Goal: Information Seeking & Learning: Compare options

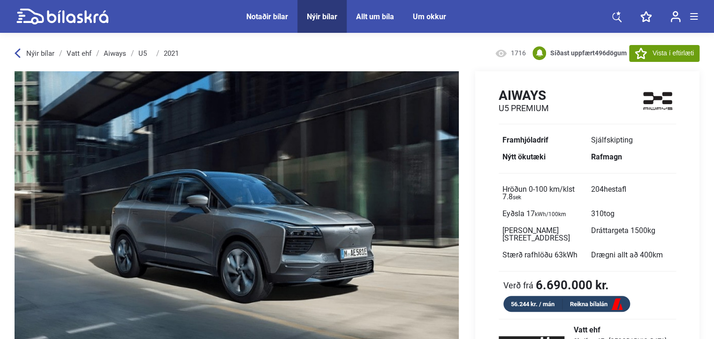
click at [269, 15] on div "Notaðir bílar" at bounding box center [267, 16] width 42 height 9
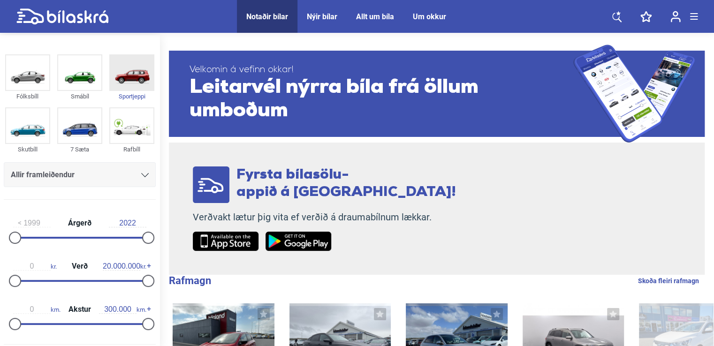
click at [124, 73] on img at bounding box center [131, 72] width 43 height 35
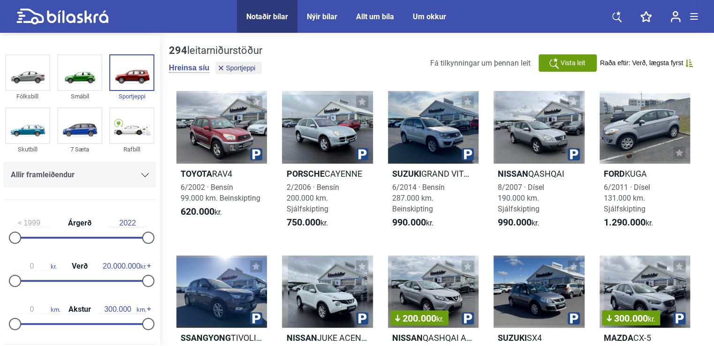
click at [135, 221] on input "2022" at bounding box center [128, 223] width 38 height 8
type input "2021"
drag, startPoint x: 13, startPoint y: 237, endPoint x: 142, endPoint y: 244, distance: 129.7
click at [142, 244] on div "2021 Árgerð 2022" at bounding box center [80, 228] width 152 height 43
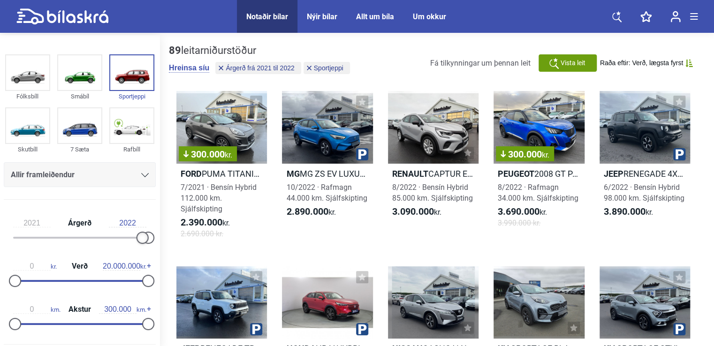
drag, startPoint x: 141, startPoint y: 238, endPoint x: 152, endPoint y: 237, distance: 11.3
click at [152, 237] on div "2021 Árgerð 2022" at bounding box center [80, 228] width 152 height 43
drag, startPoint x: 145, startPoint y: 238, endPoint x: 156, endPoint y: 238, distance: 10.8
click at [156, 238] on div "2021 Árgerð 2022 0 kr. Verð 20.000.000 kr. 0 km. Akstur 300.000 km." at bounding box center [80, 271] width 160 height 129
click at [145, 265] on span "20.000.000 kr." at bounding box center [125, 266] width 44 height 8
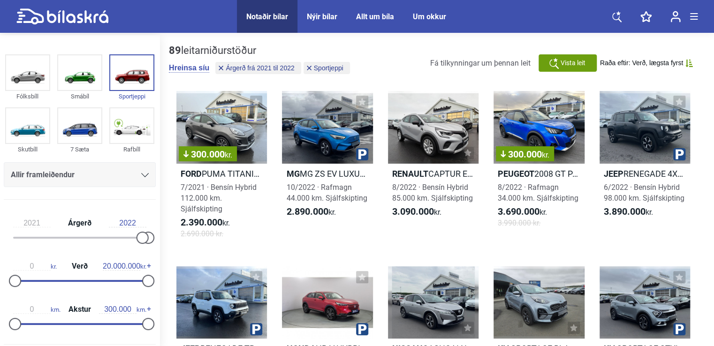
click at [145, 265] on span "20.000.000 kr." at bounding box center [125, 266] width 44 height 8
drag, startPoint x: 99, startPoint y: 264, endPoint x: 128, endPoint y: 267, distance: 28.3
click at [128, 267] on input "20.000.000" at bounding box center [122, 266] width 38 height 8
click at [92, 284] on div "0 kr. Verð 20.000.000 kr." at bounding box center [80, 272] width 152 height 43
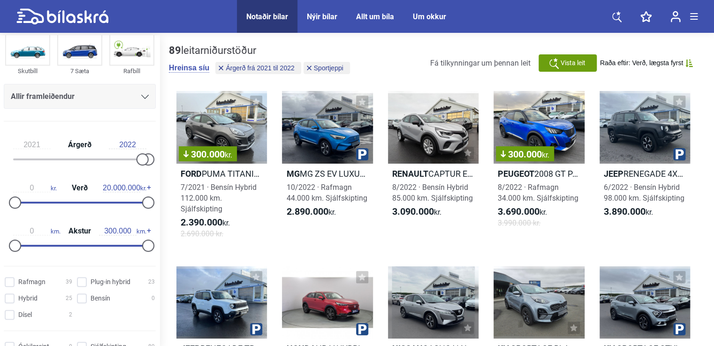
scroll to position [94, 0]
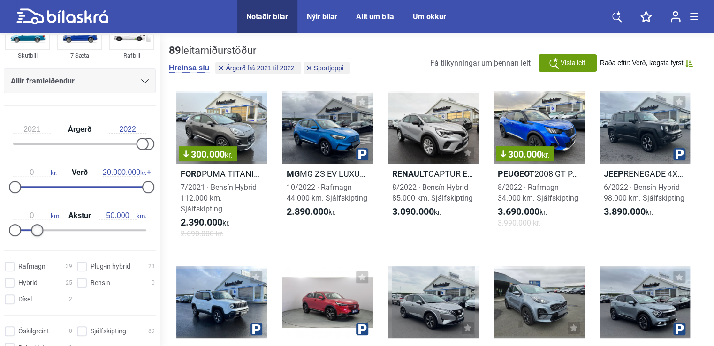
type input "40.000"
drag, startPoint x: 144, startPoint y: 230, endPoint x: 30, endPoint y: 229, distance: 114.5
click at [30, 229] on div at bounding box center [33, 230] width 12 height 12
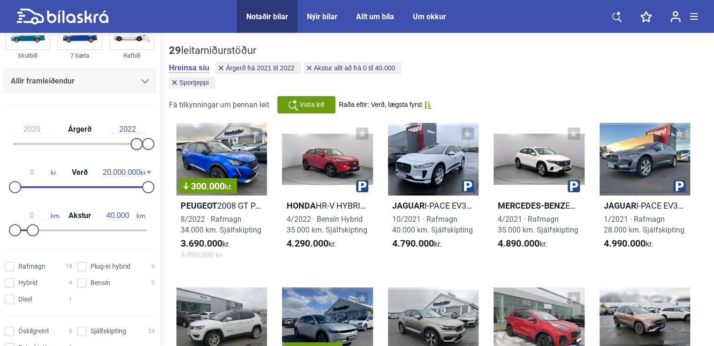
type input "2021"
drag, startPoint x: 139, startPoint y: 143, endPoint x: 149, endPoint y: 145, distance: 10.1
click at [146, 145] on div at bounding box center [79, 144] width 133 height 2
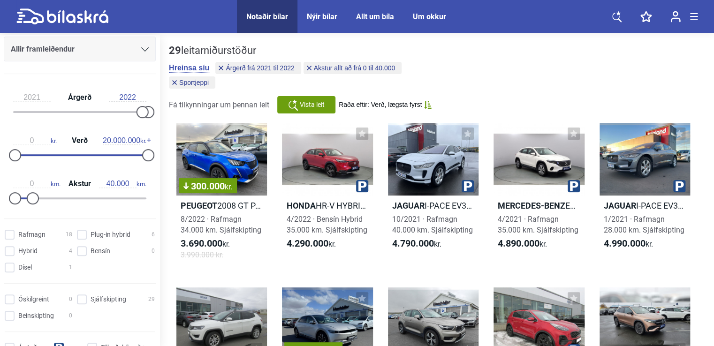
scroll to position [141, 0]
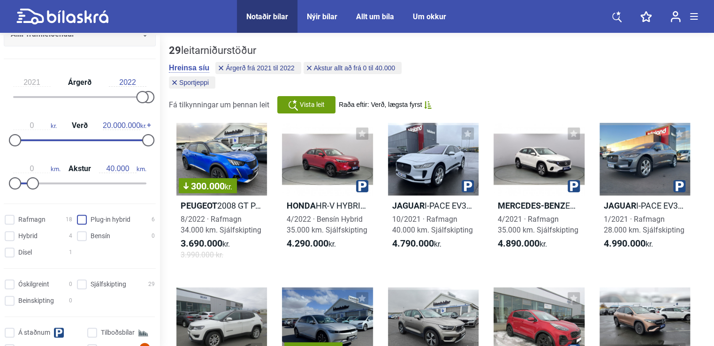
click at [82, 217] on hybrid "Plug-in hybrid 6" at bounding box center [117, 220] width 78 height 10
checkbox hybrid "true"
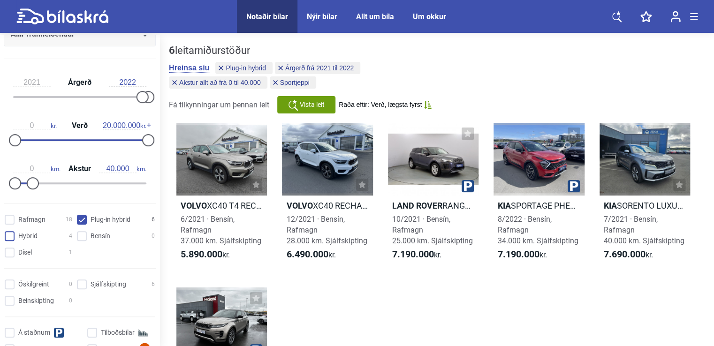
click at [8, 239] on input "Hybrid 4" at bounding box center [40, 237] width 68 height 10
checkbox input "true"
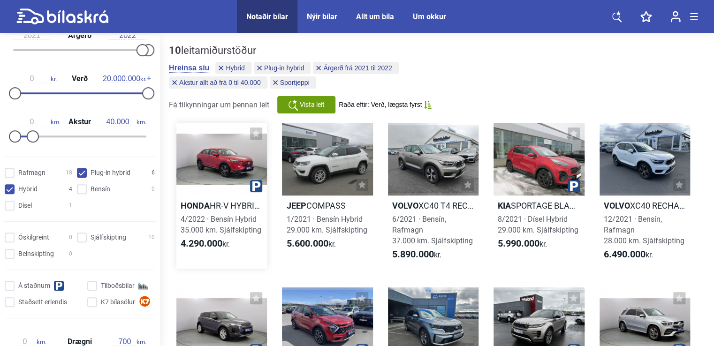
click at [227, 159] on div at bounding box center [221, 159] width 91 height 73
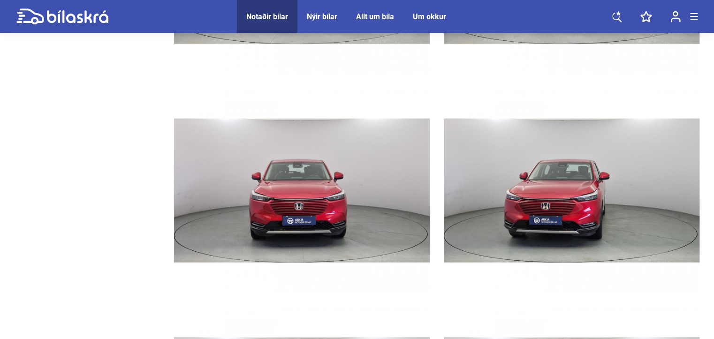
scroll to position [1642, 0]
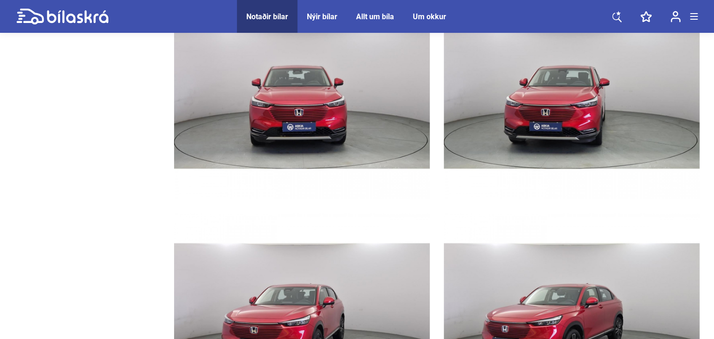
click at [339, 16] on span "Nýir bílar" at bounding box center [321, 16] width 49 height 33
click at [328, 17] on div "Nýir bílar" at bounding box center [322, 16] width 30 height 9
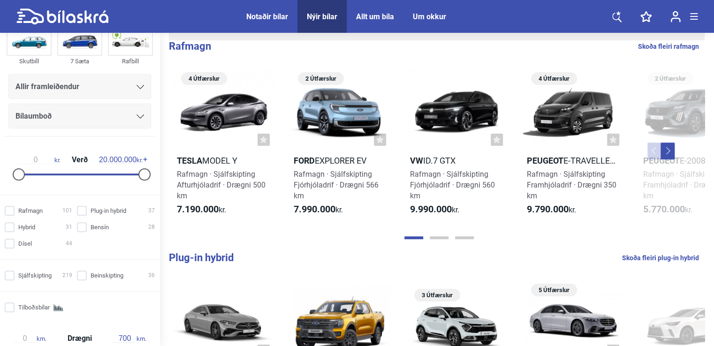
scroll to position [94, 0]
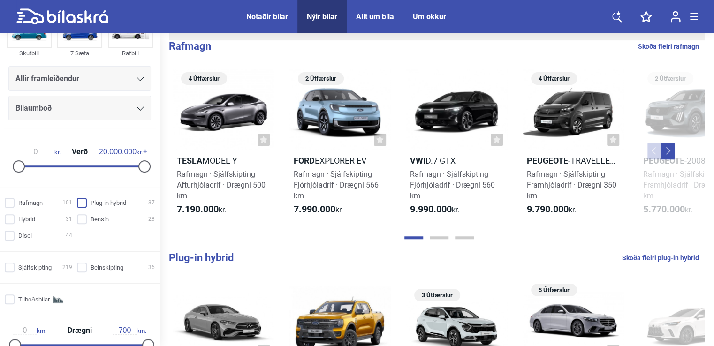
click at [80, 201] on input "Plug-in hybrid 37" at bounding box center [117, 203] width 78 height 10
checkbox input "true"
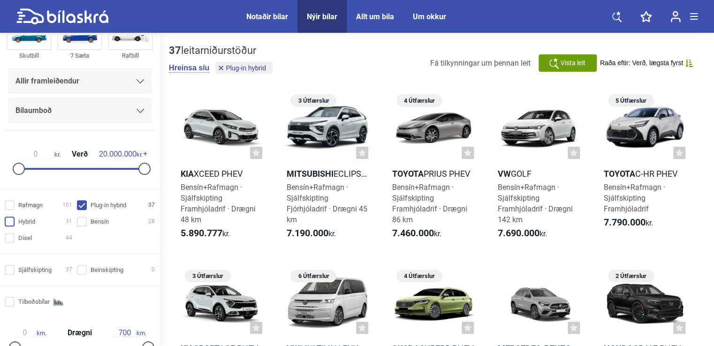
click at [9, 220] on input "Hybrid 31" at bounding box center [40, 222] width 68 height 10
checkbox input "true"
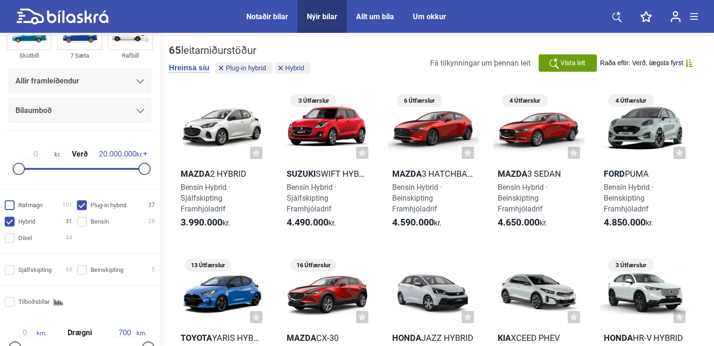
click at [8, 206] on input "Rafmagn 101" at bounding box center [40, 206] width 68 height 10
checkbox input "true"
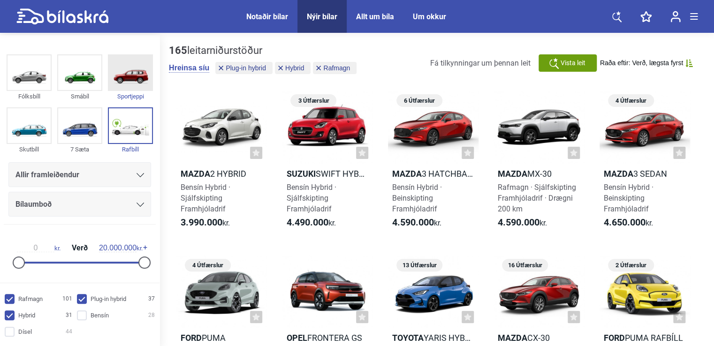
click at [141, 72] on img at bounding box center [130, 72] width 43 height 35
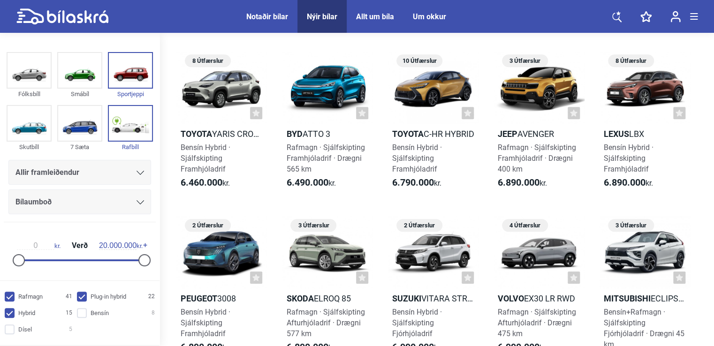
scroll to position [365, 0]
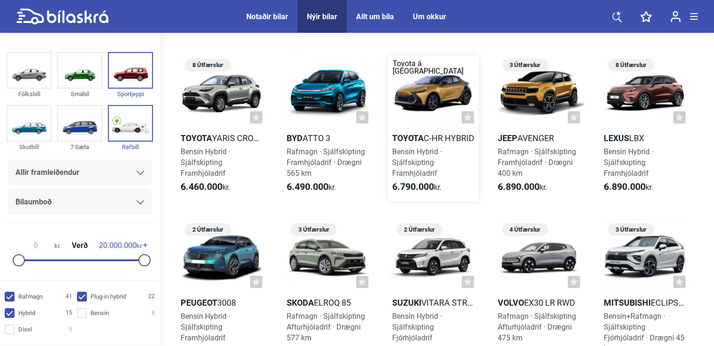
click at [439, 99] on div at bounding box center [433, 91] width 91 height 73
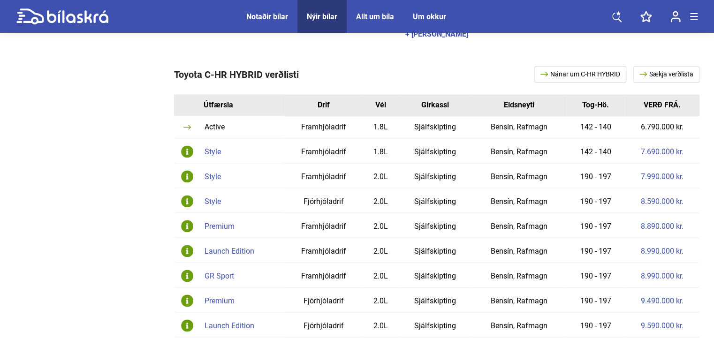
scroll to position [469, 0]
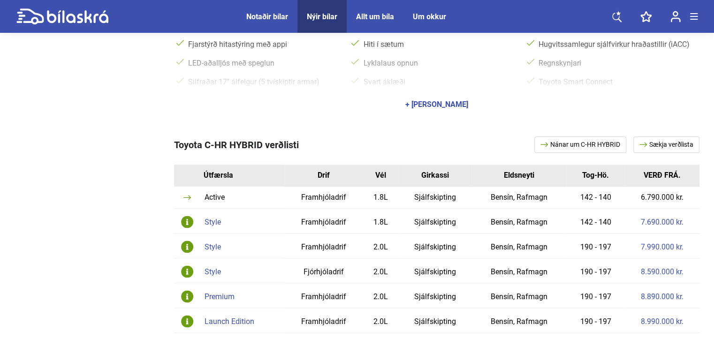
click at [221, 194] on div "Active" at bounding box center [243, 198] width 76 height 8
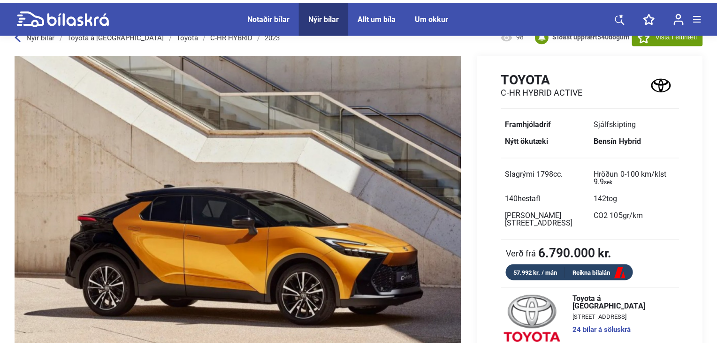
scroll to position [0, 0]
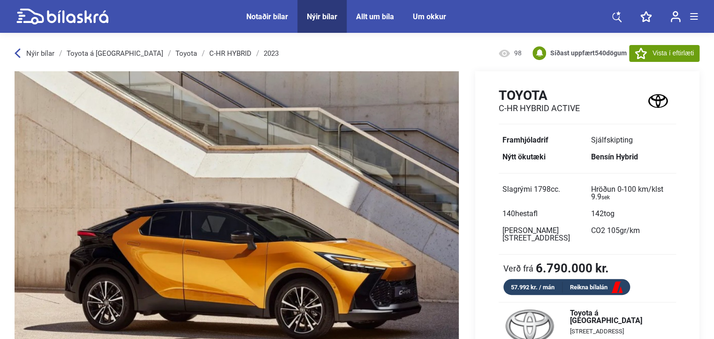
click at [617, 14] on icon at bounding box center [618, 13] width 5 height 4
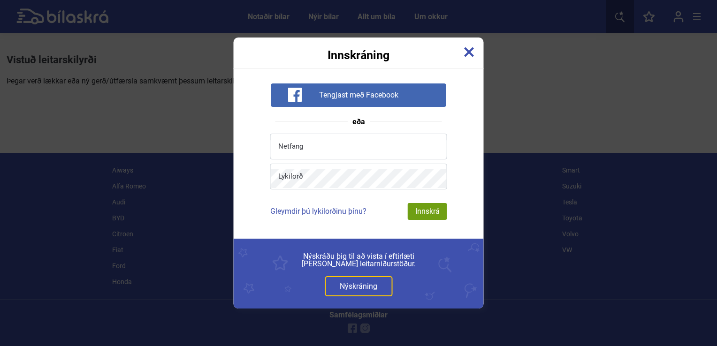
click at [469, 53] on img at bounding box center [469, 52] width 10 height 10
